Goal: Task Accomplishment & Management: Manage account settings

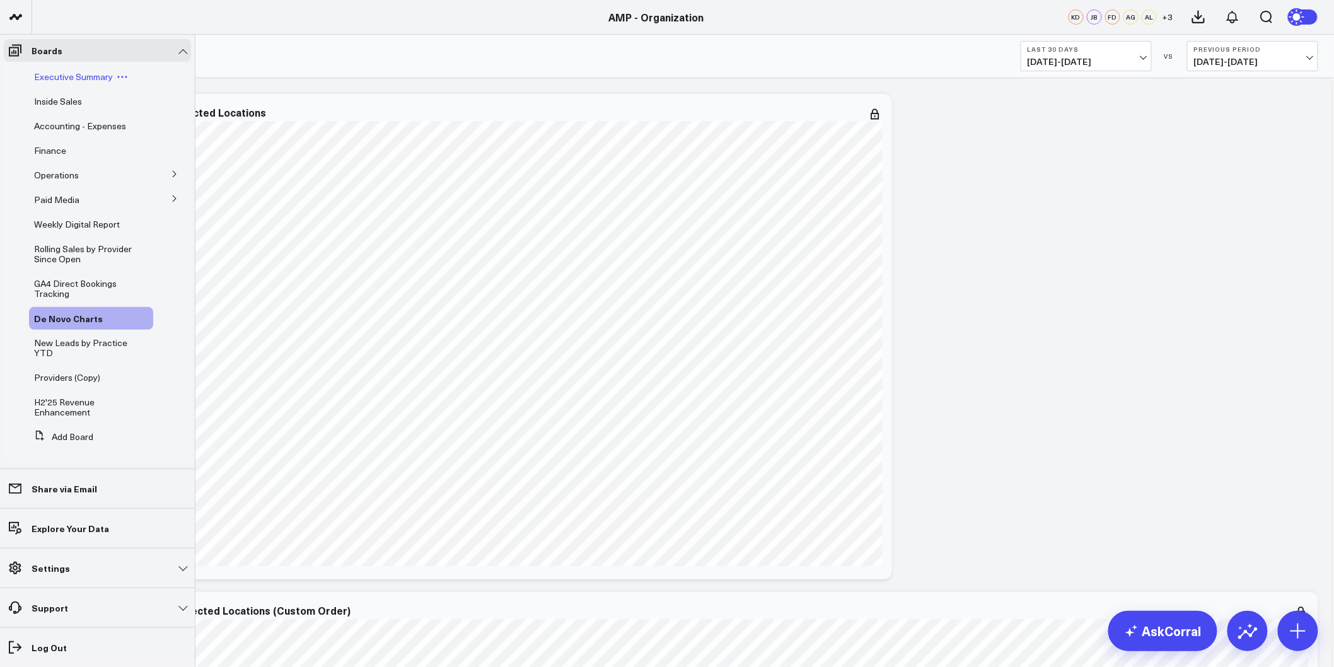
click at [63, 72] on span "Executive Summary" at bounding box center [73, 77] width 79 height 12
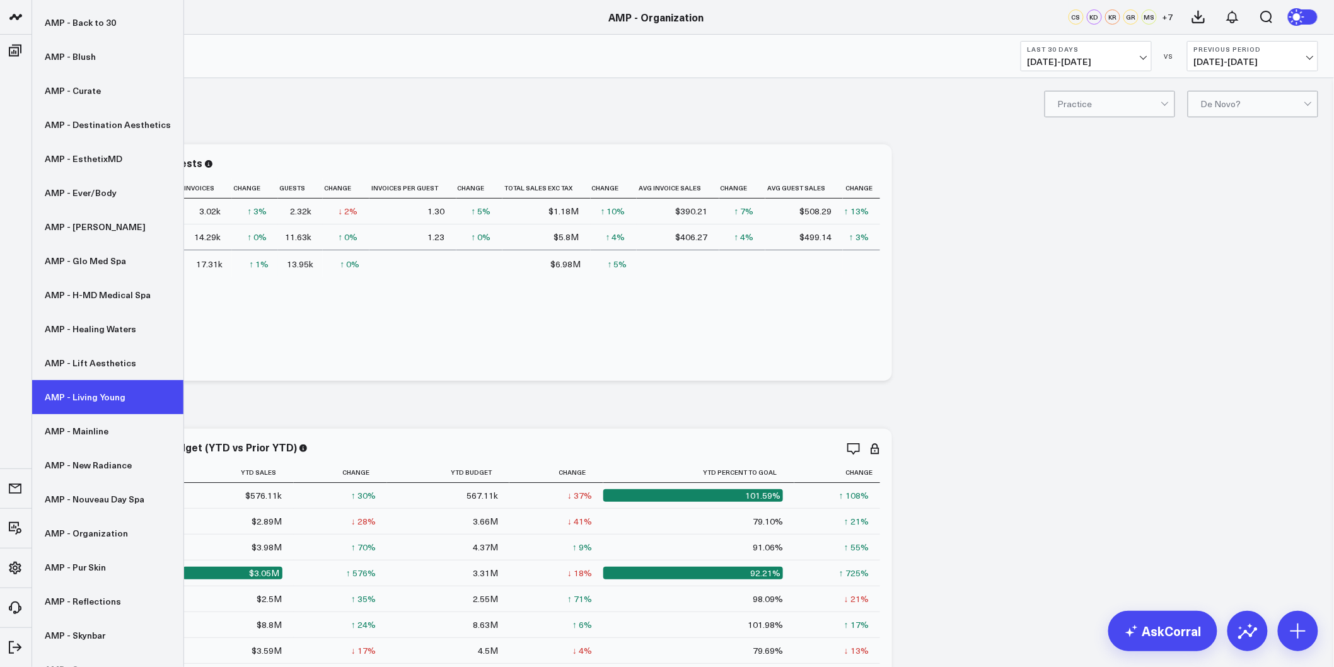
scroll to position [179, 0]
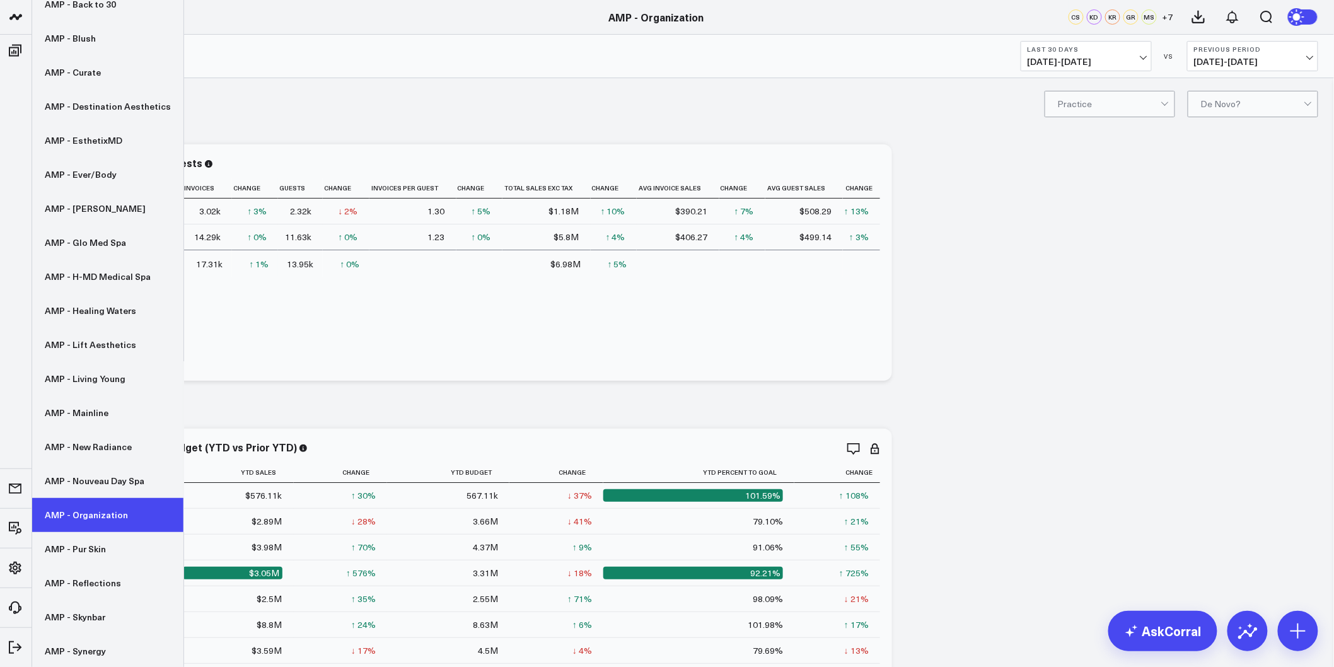
click at [86, 516] on link "AMP - Organization" at bounding box center [107, 515] width 151 height 34
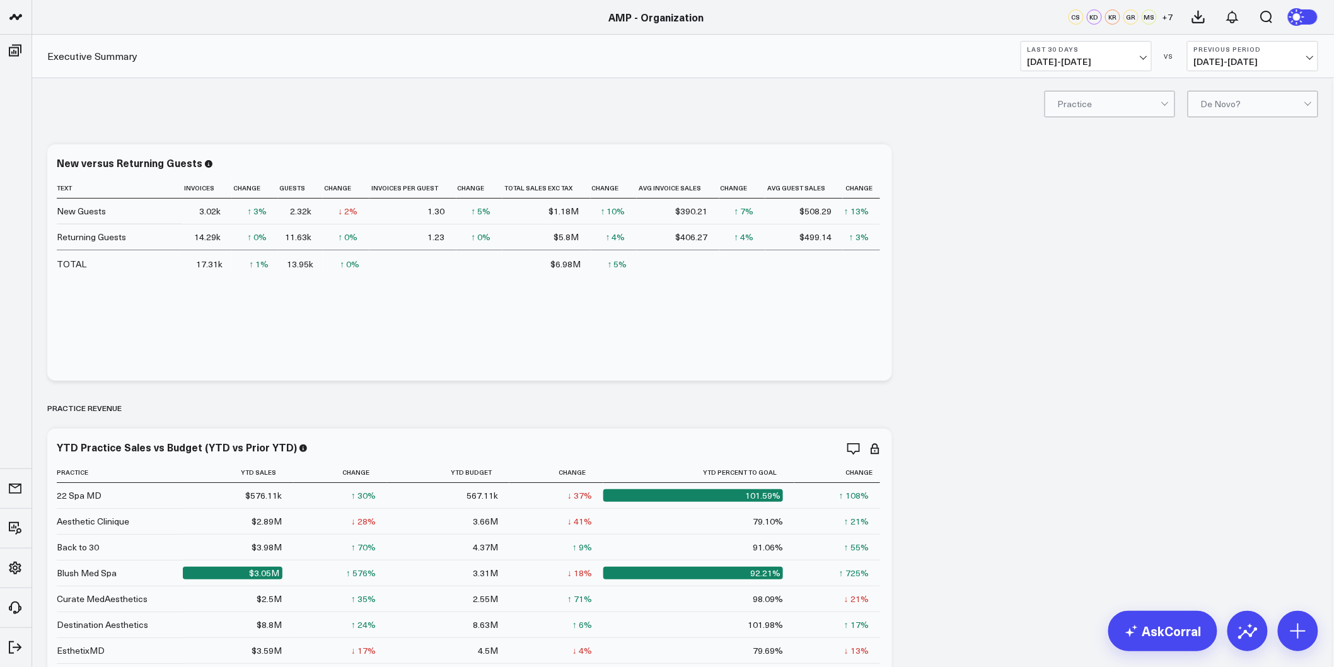
click at [1113, 100] on div at bounding box center [1109, 103] width 103 height 25
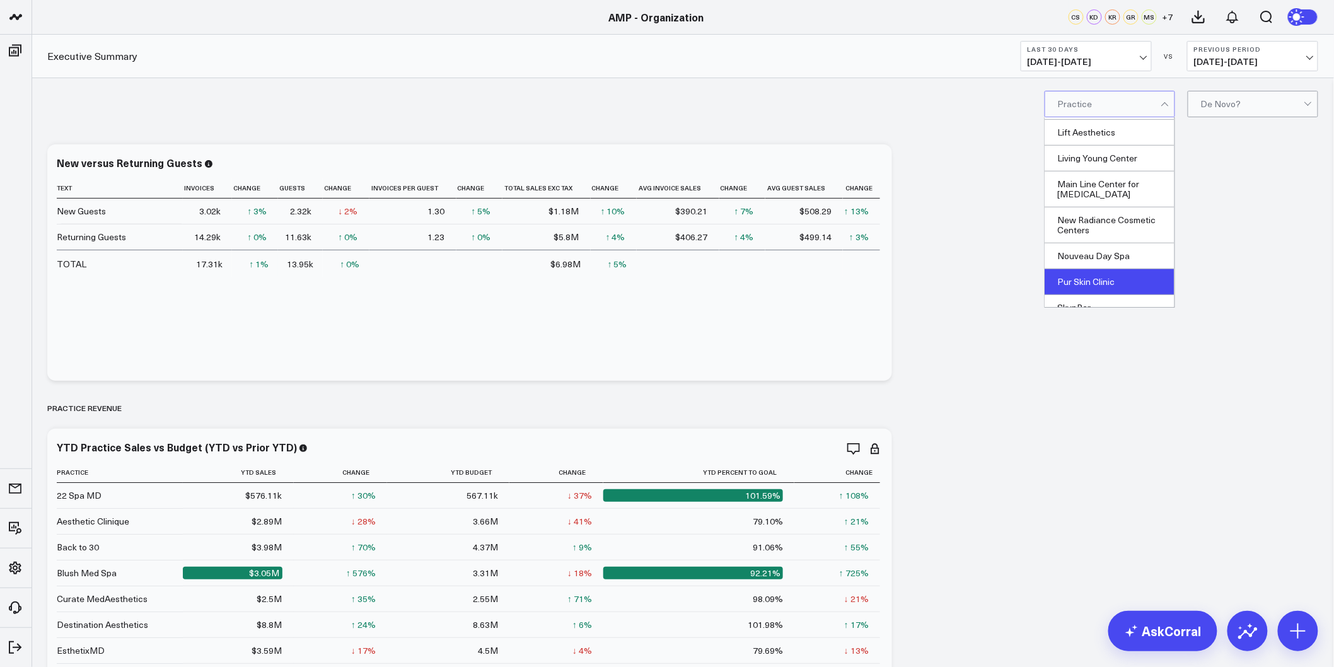
scroll to position [349, 0]
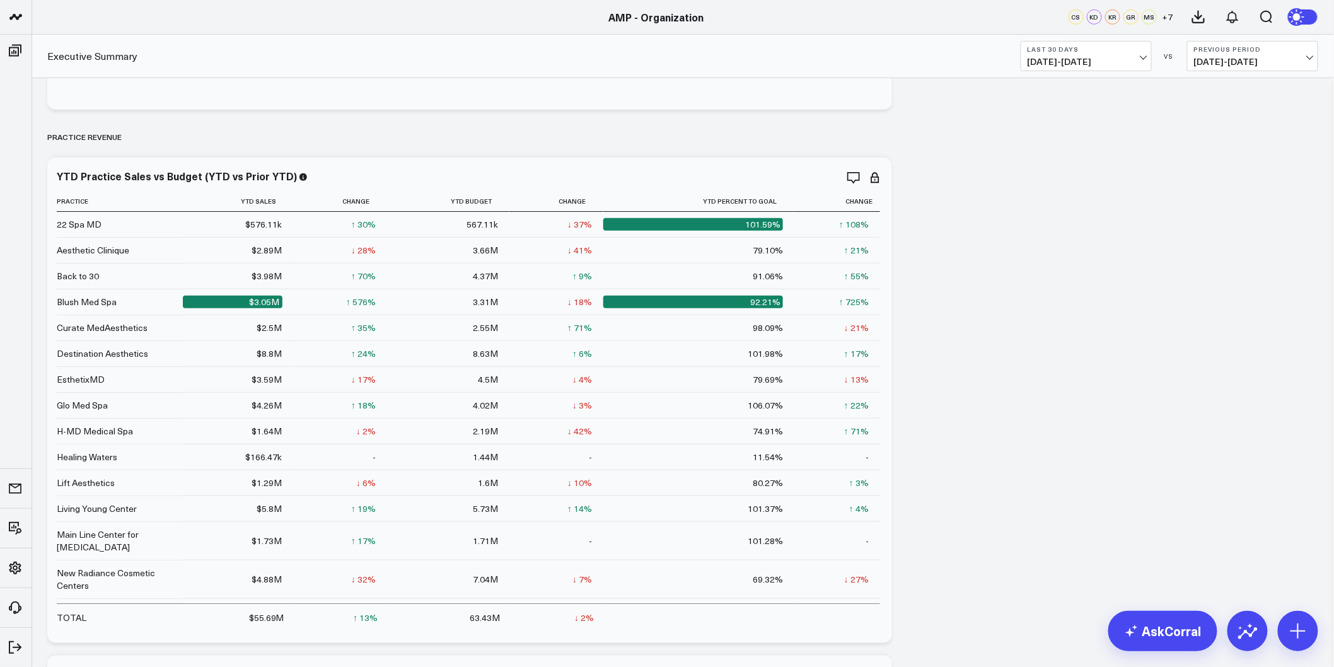
scroll to position [280, 0]
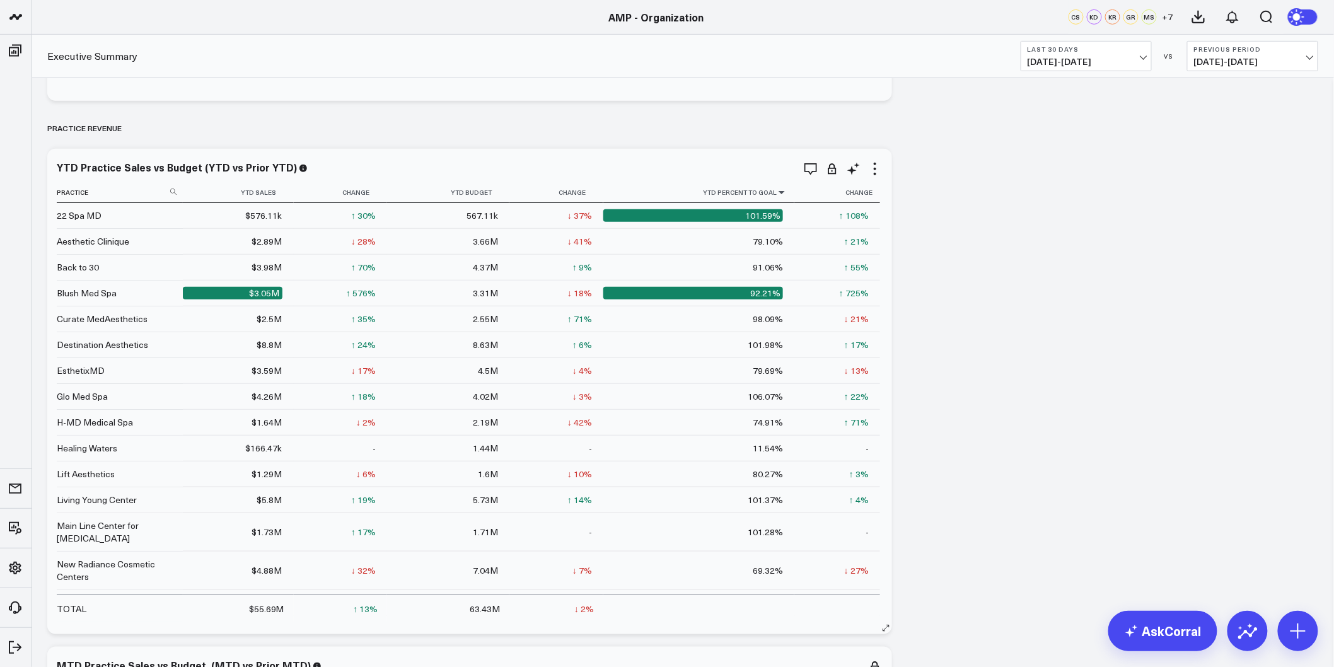
click at [777, 193] on icon at bounding box center [782, 192] width 10 height 8
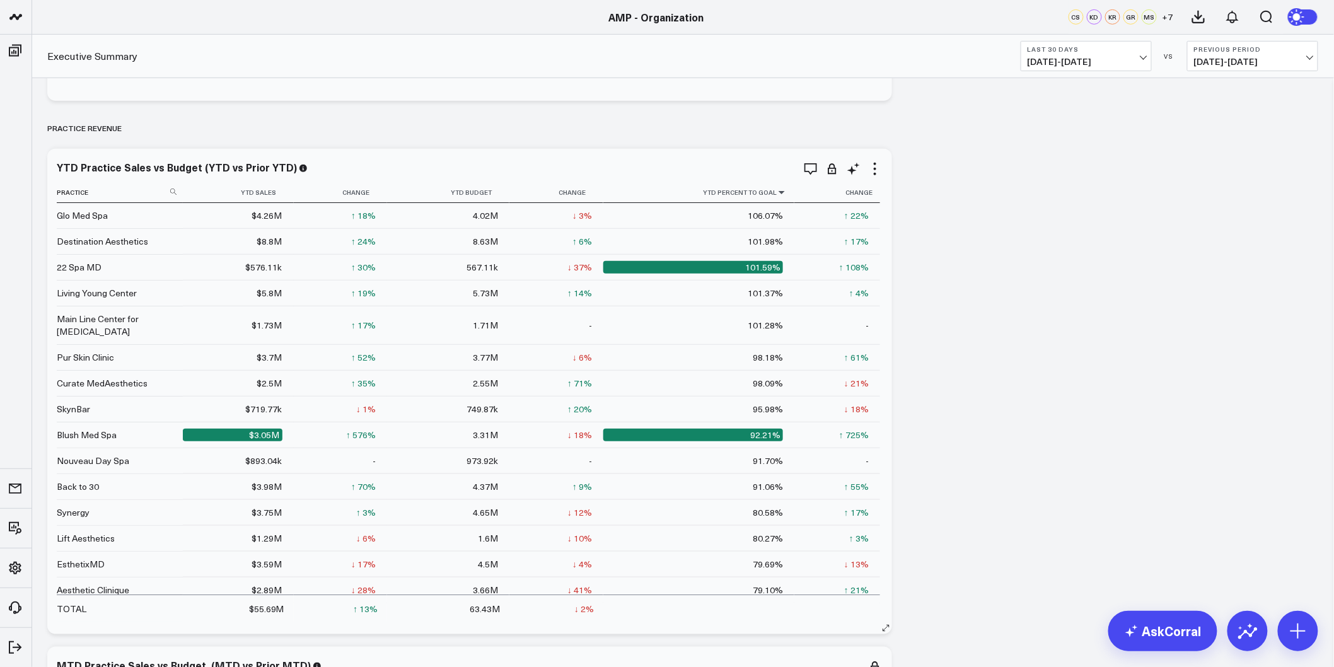
click at [777, 193] on icon at bounding box center [782, 192] width 10 height 8
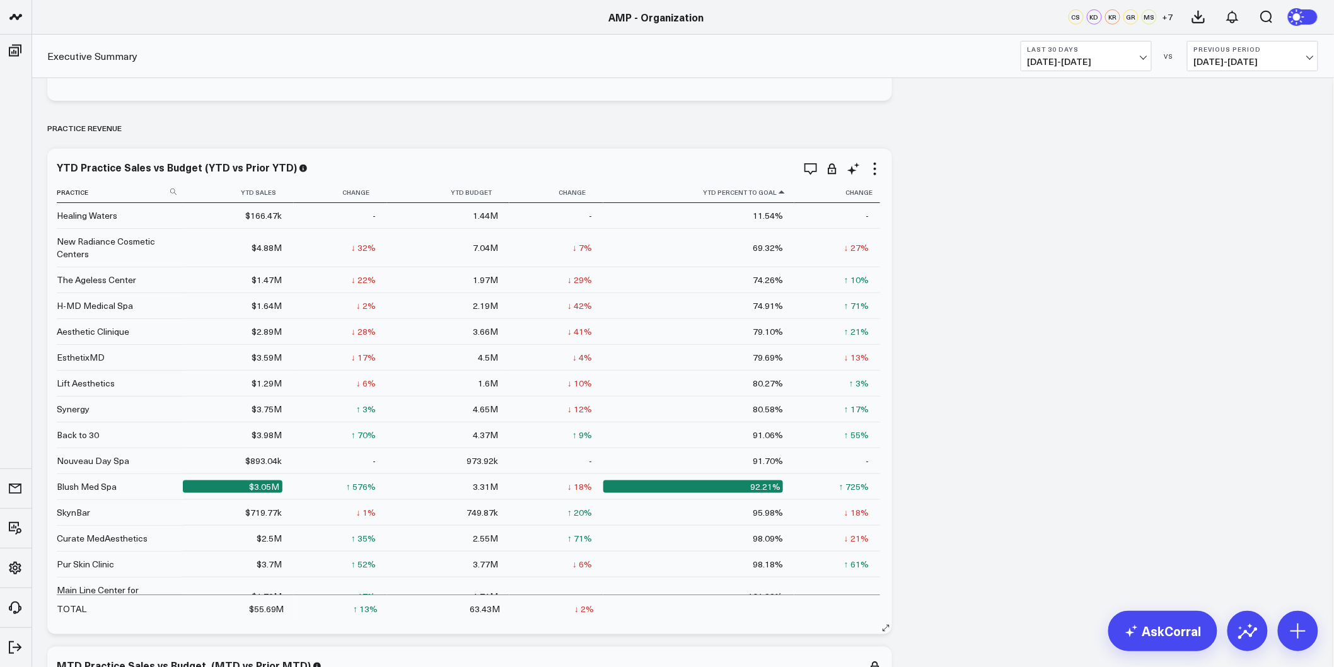
click at [777, 193] on icon at bounding box center [782, 192] width 10 height 8
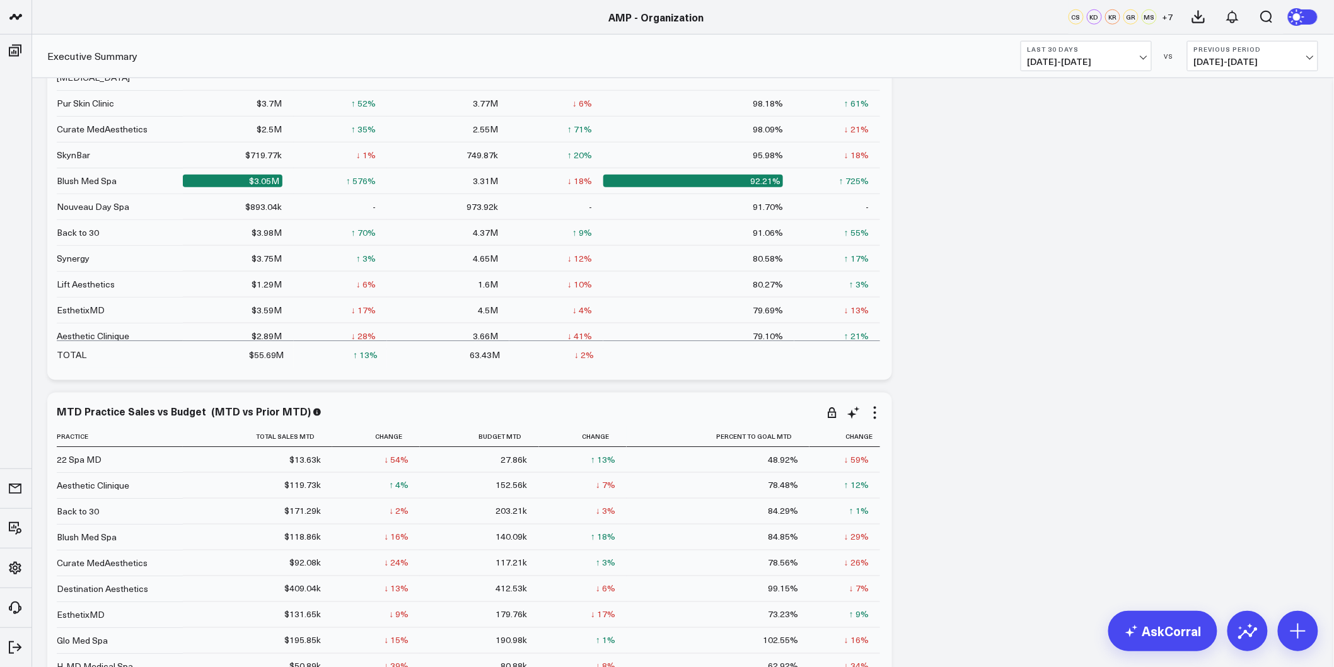
scroll to position [560, 0]
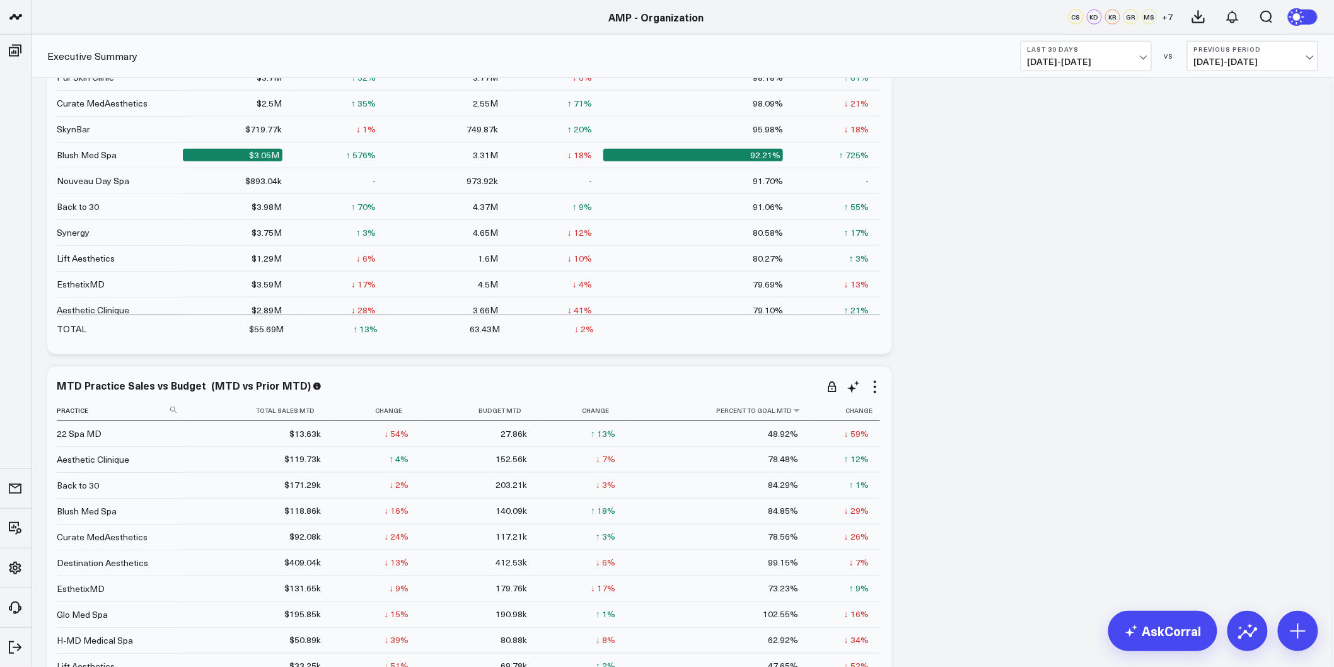
click at [791, 405] on th "Percent To Goal Mtd" at bounding box center [717, 410] width 183 height 21
click at [792, 407] on icon at bounding box center [797, 411] width 10 height 8
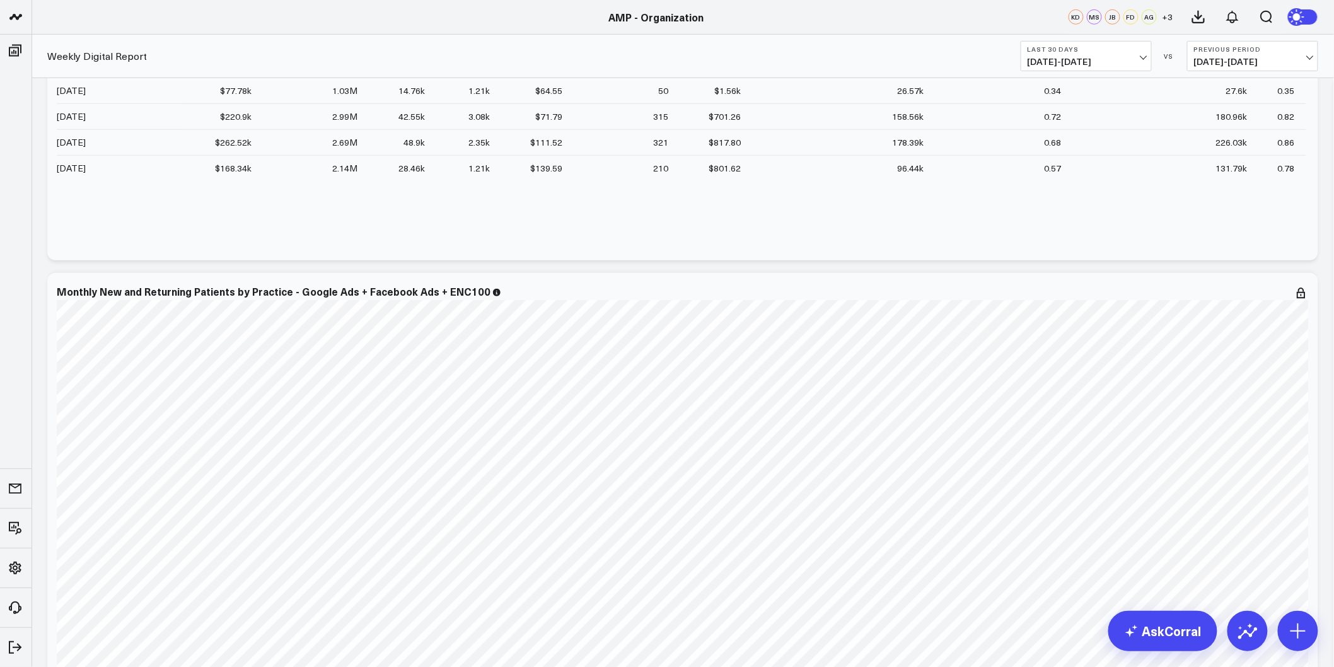
scroll to position [2591, 0]
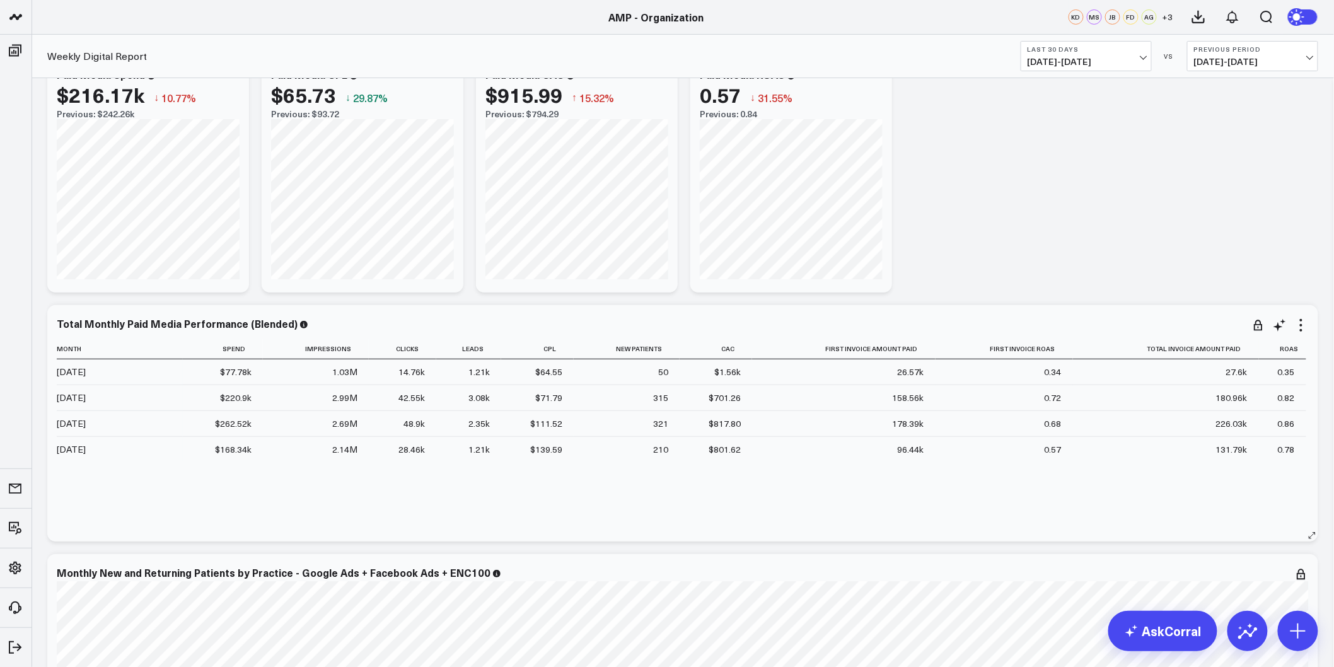
scroll to position [2031, 0]
click at [1300, 322] on icon at bounding box center [1300, 323] width 15 height 15
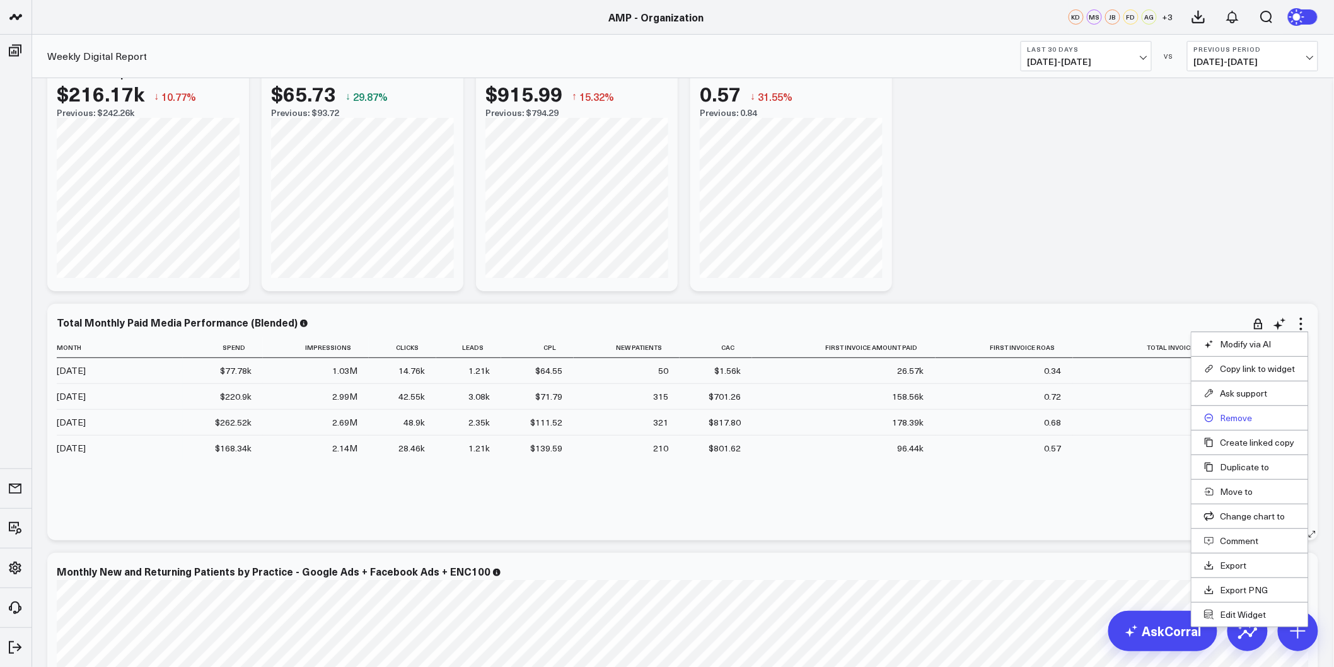
click at [1240, 413] on button "Remove" at bounding box center [1249, 417] width 91 height 11
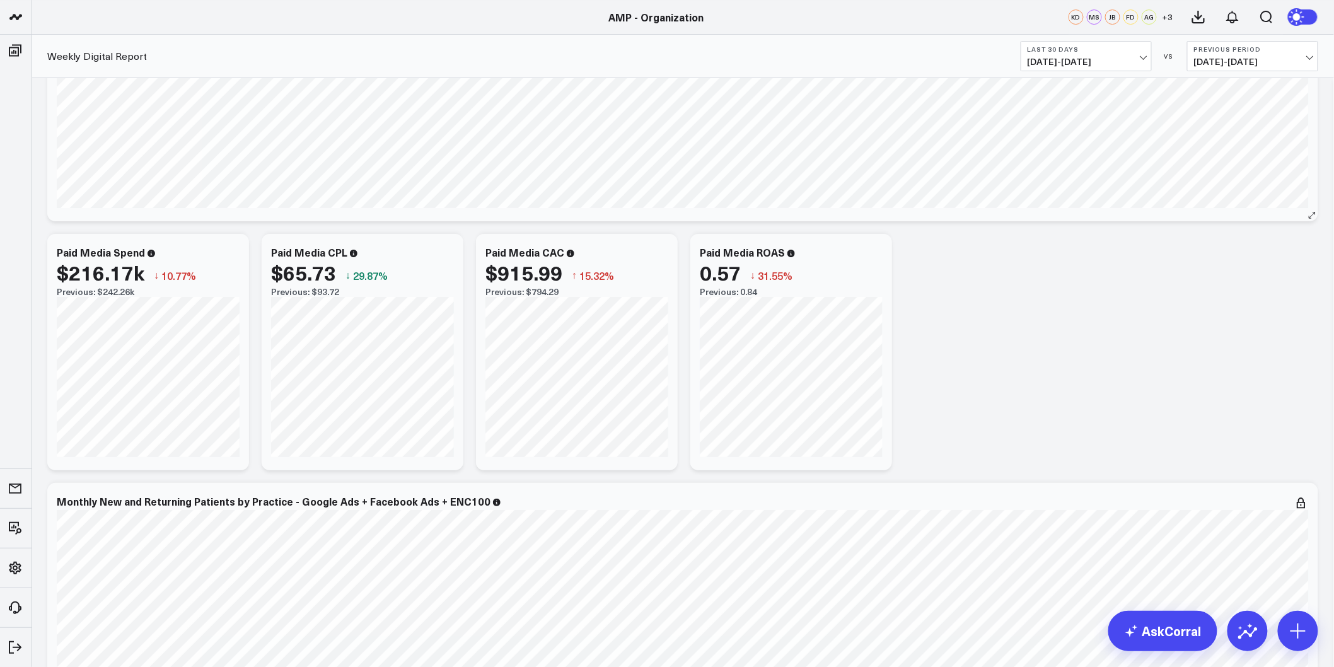
scroll to position [1820, 0]
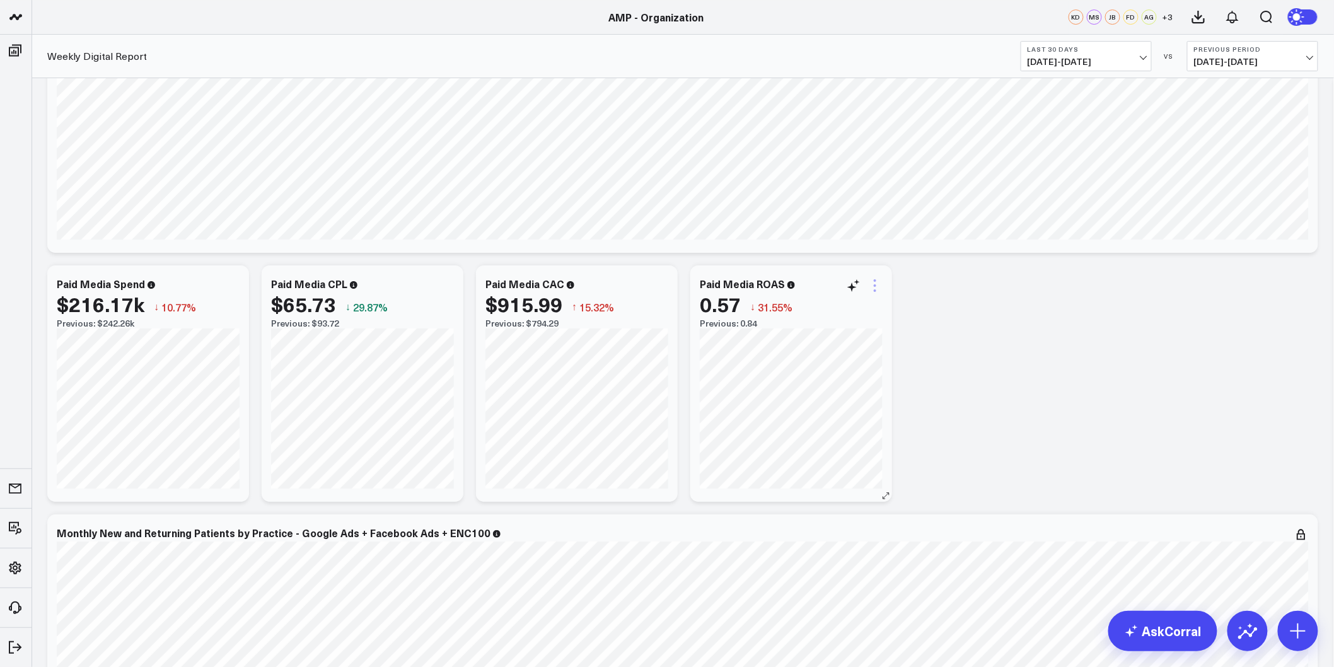
click at [876, 282] on icon at bounding box center [874, 285] width 15 height 15
click at [805, 376] on button "Remove" at bounding box center [823, 379] width 91 height 11
click at [663, 278] on icon at bounding box center [660, 285] width 15 height 15
click at [0, 0] on button "Remove" at bounding box center [0, 0] width 0 height 0
click at [446, 280] on icon at bounding box center [446, 280] width 3 height 3
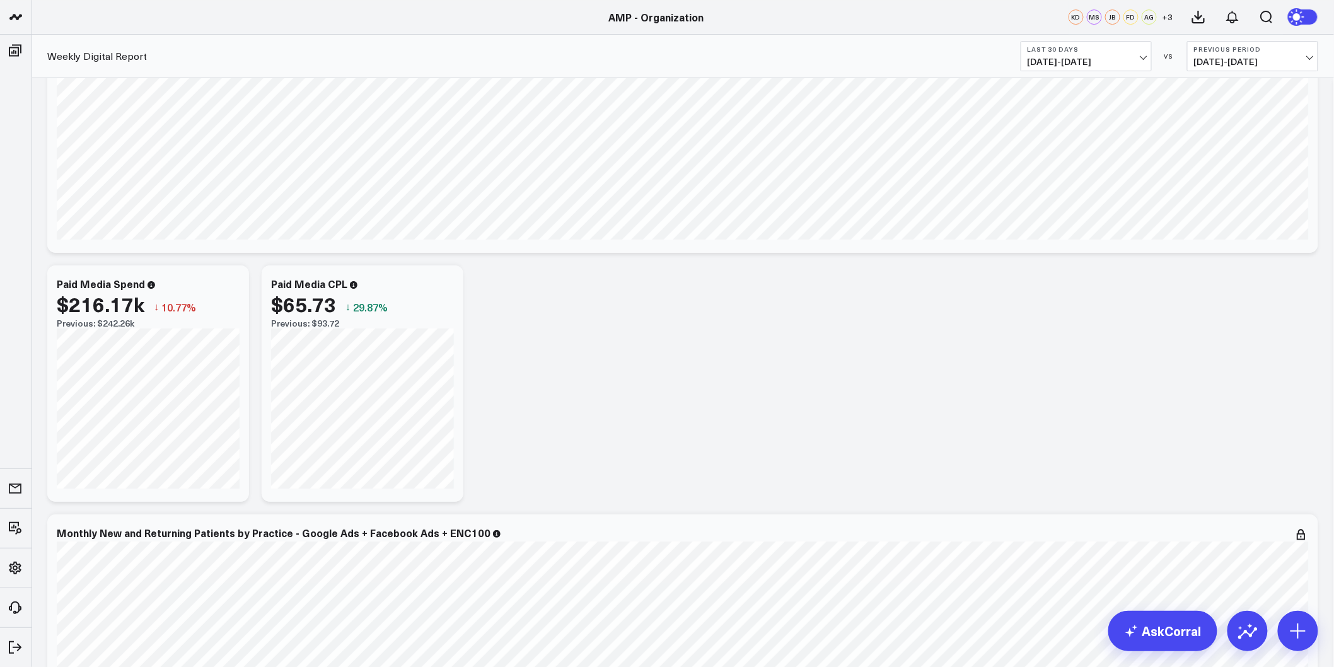
drag, startPoint x: 370, startPoint y: 376, endPoint x: 270, endPoint y: 303, distance: 124.0
click at [0, 0] on button "Remove" at bounding box center [0, 0] width 0 height 0
click at [226, 280] on icon at bounding box center [231, 285] width 15 height 15
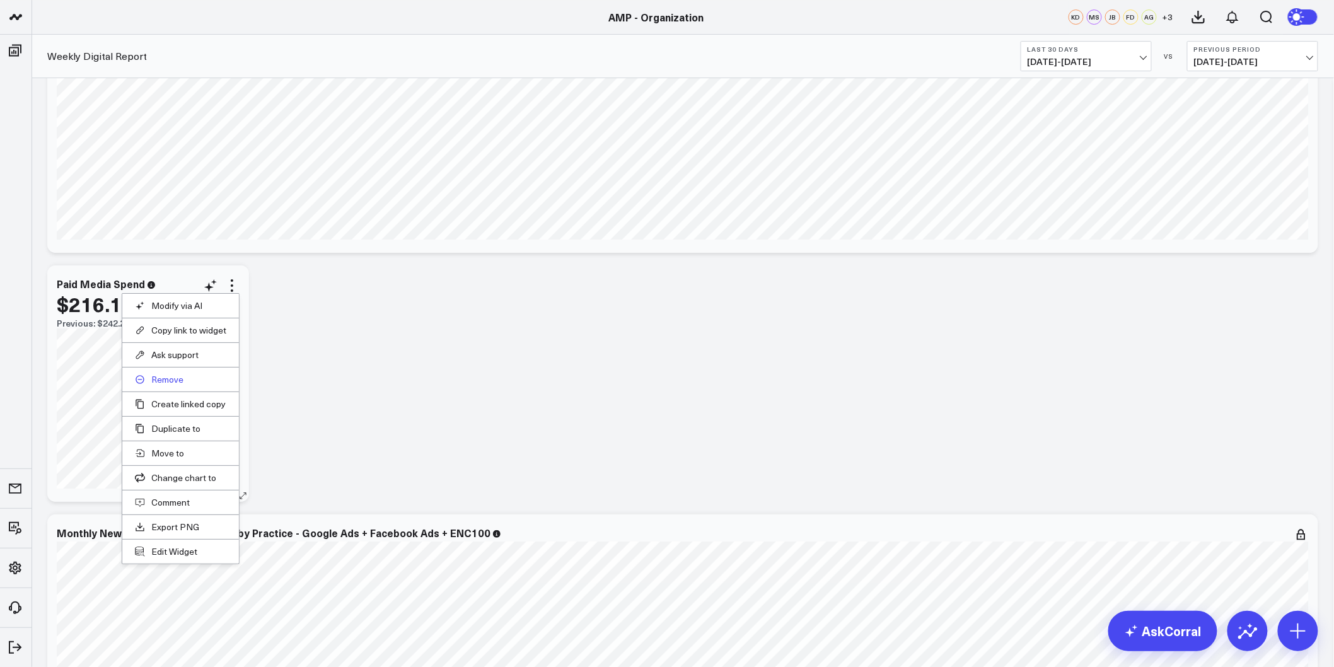
click at [169, 379] on button "Remove" at bounding box center [180, 379] width 91 height 11
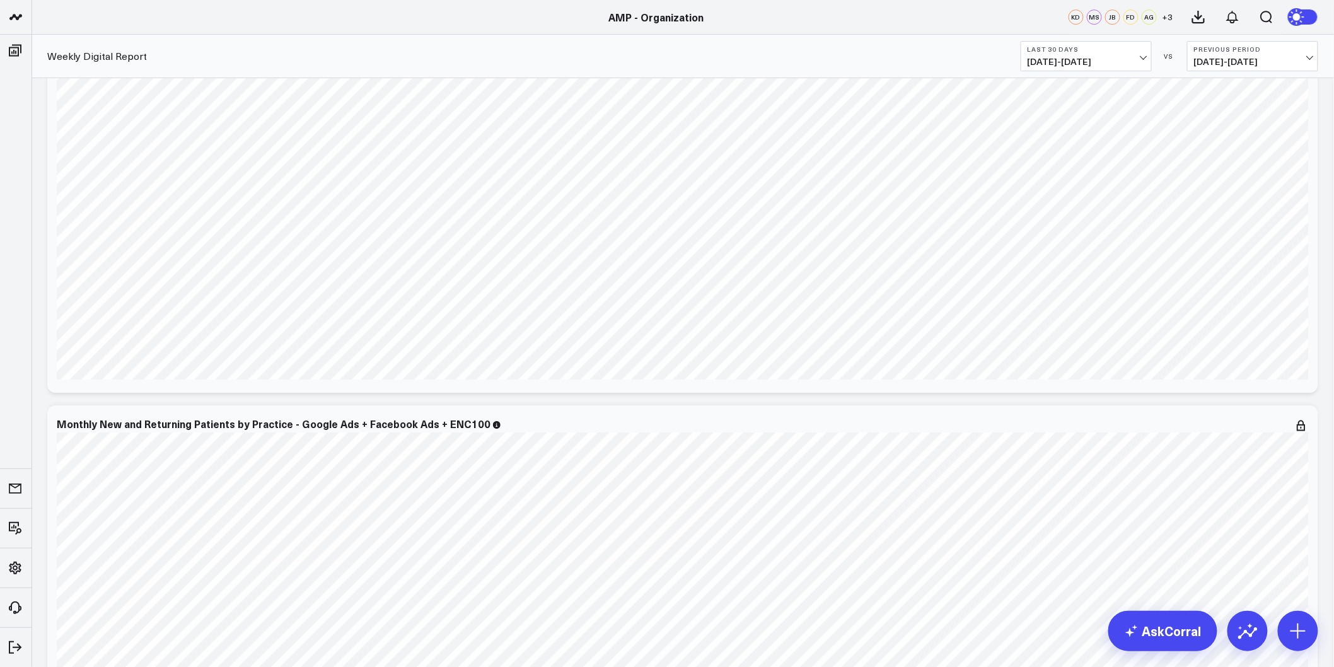
scroll to position [1470, 0]
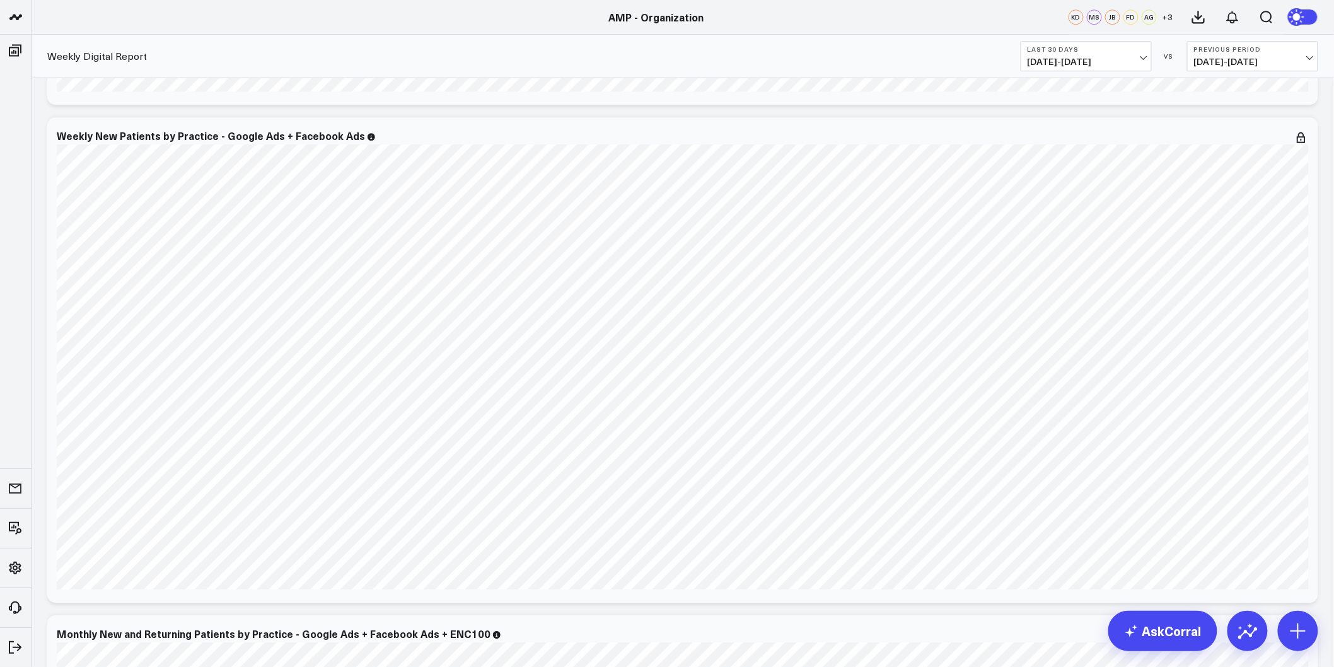
drag, startPoint x: 1319, startPoint y: 166, endPoint x: 1321, endPoint y: 297, distance: 131.7
